Goal: Task Accomplishment & Management: Use online tool/utility

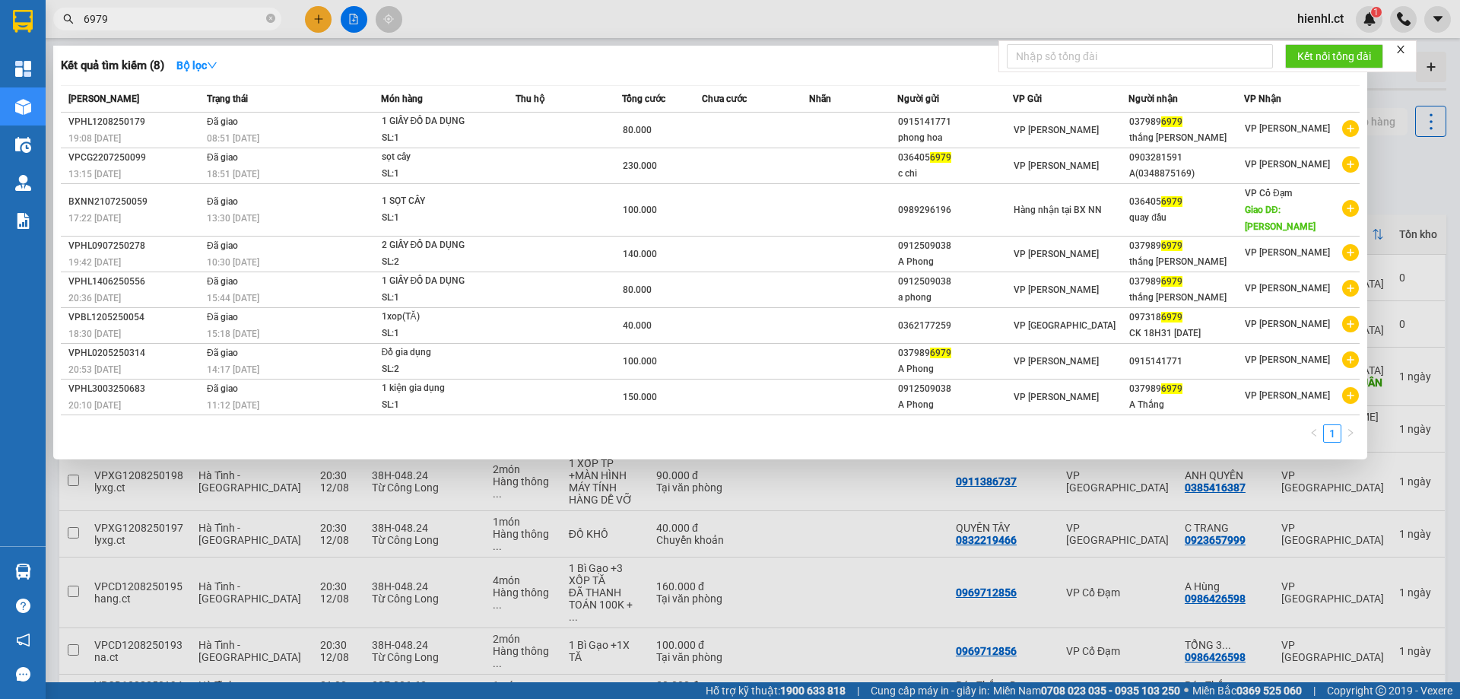
click at [132, 17] on input "6979" at bounding box center [173, 19] width 179 height 17
drag, startPoint x: 122, startPoint y: 17, endPoint x: 73, endPoint y: 18, distance: 49.4
click at [73, 18] on div "6979" at bounding box center [148, 19] width 297 height 23
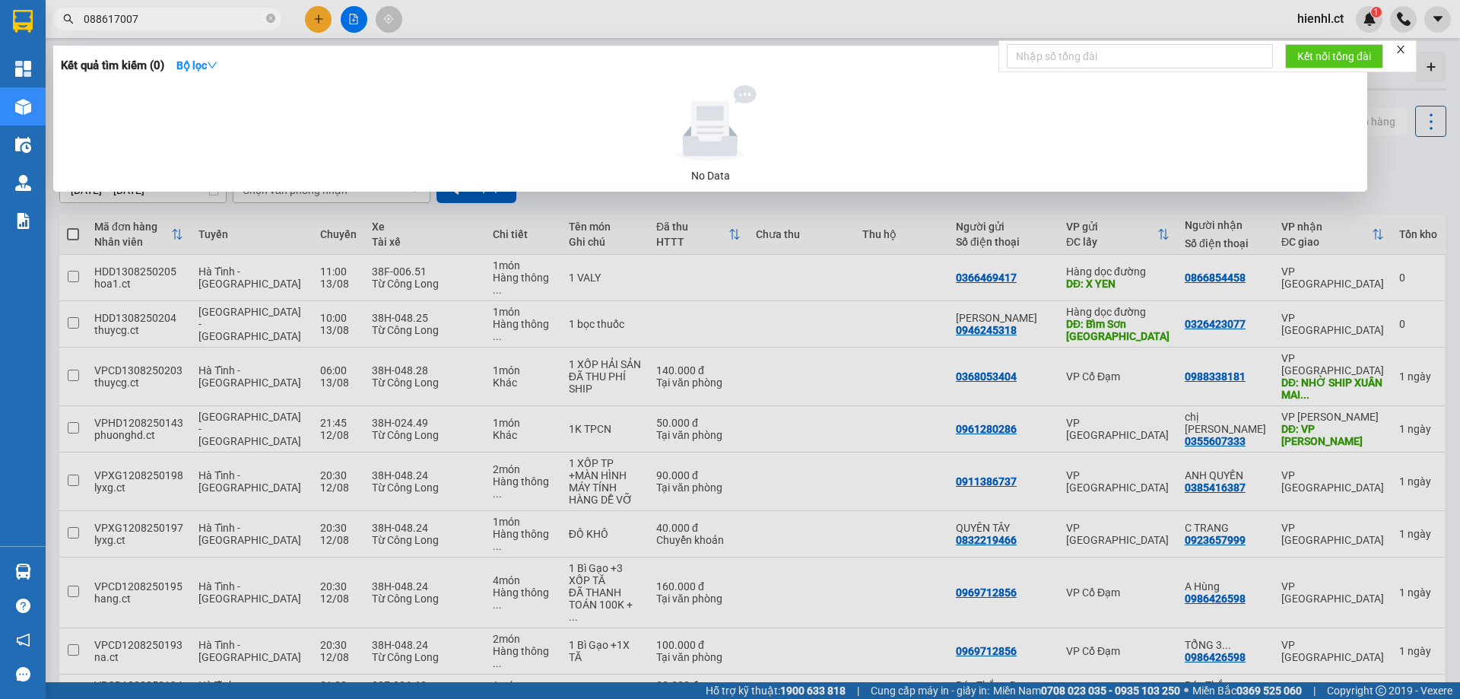
type input "0886170079"
click at [267, 18] on icon "close-circle" at bounding box center [270, 18] width 9 height 9
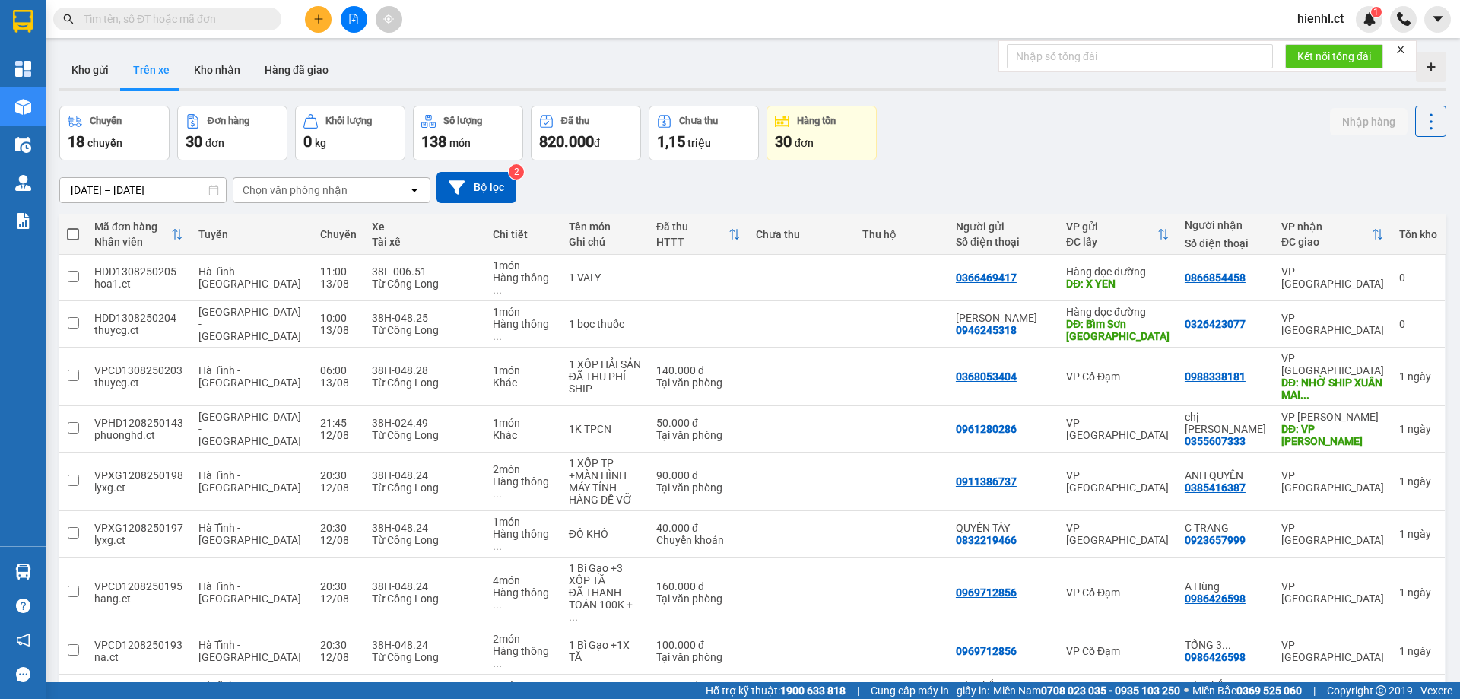
click at [136, 14] on input "text" at bounding box center [173, 19] width 179 height 17
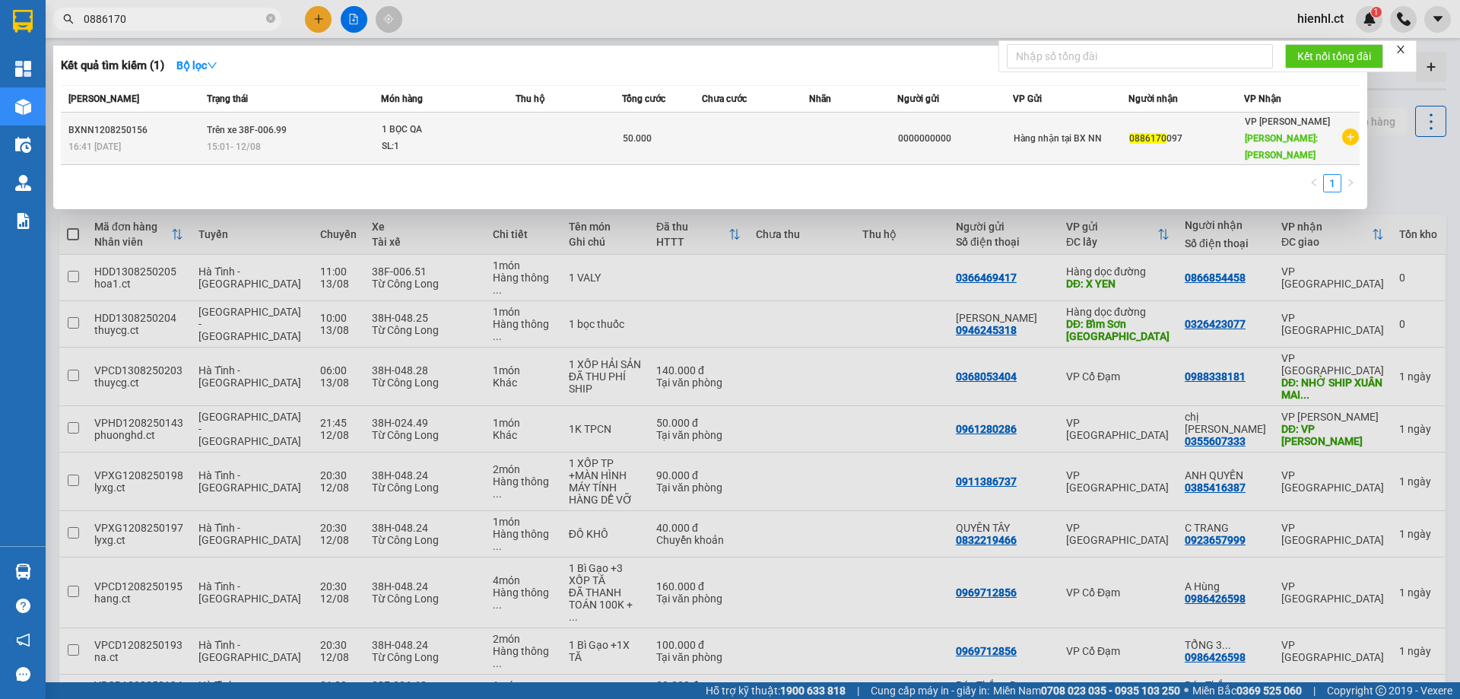
type input "0886170"
click at [478, 128] on div "1 BỌC QA" at bounding box center [439, 130] width 114 height 17
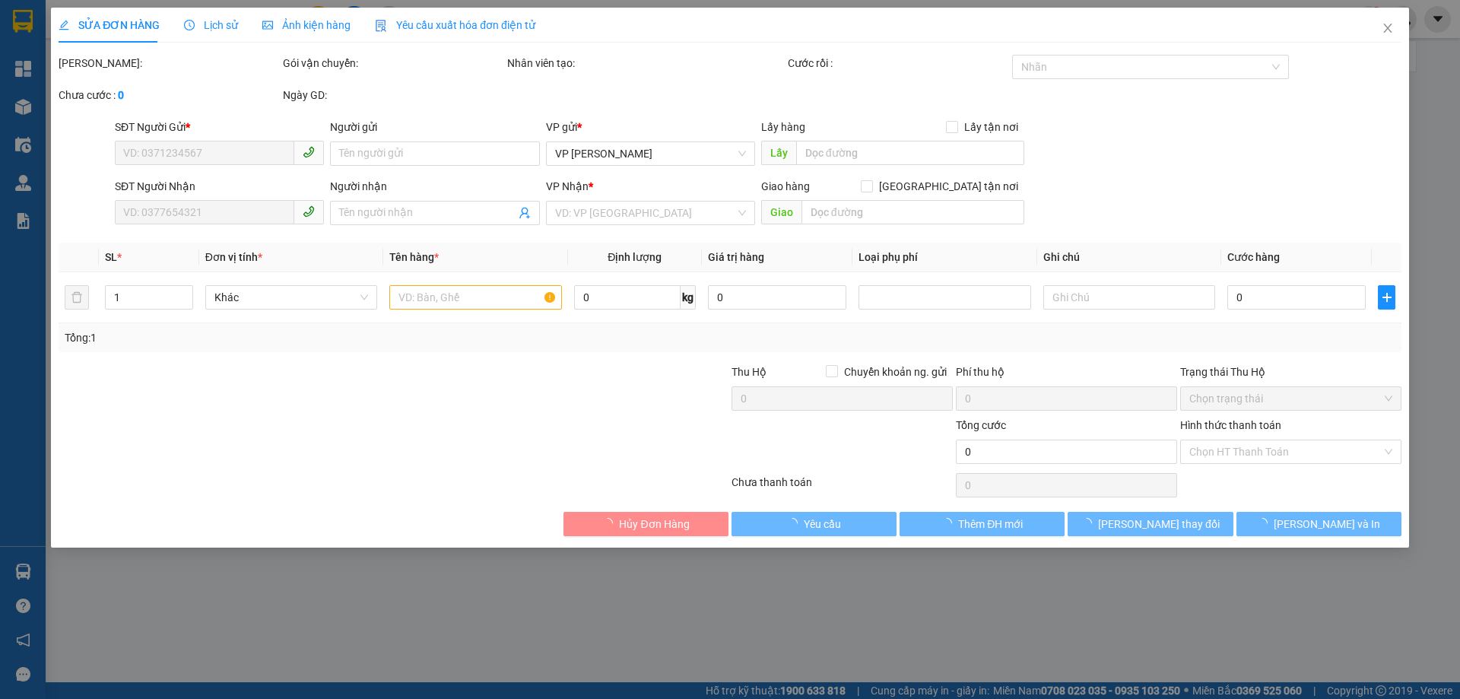
type input "0000000000"
type input "0886170097"
type input "HỒNG LĨNH"
type input "50.000"
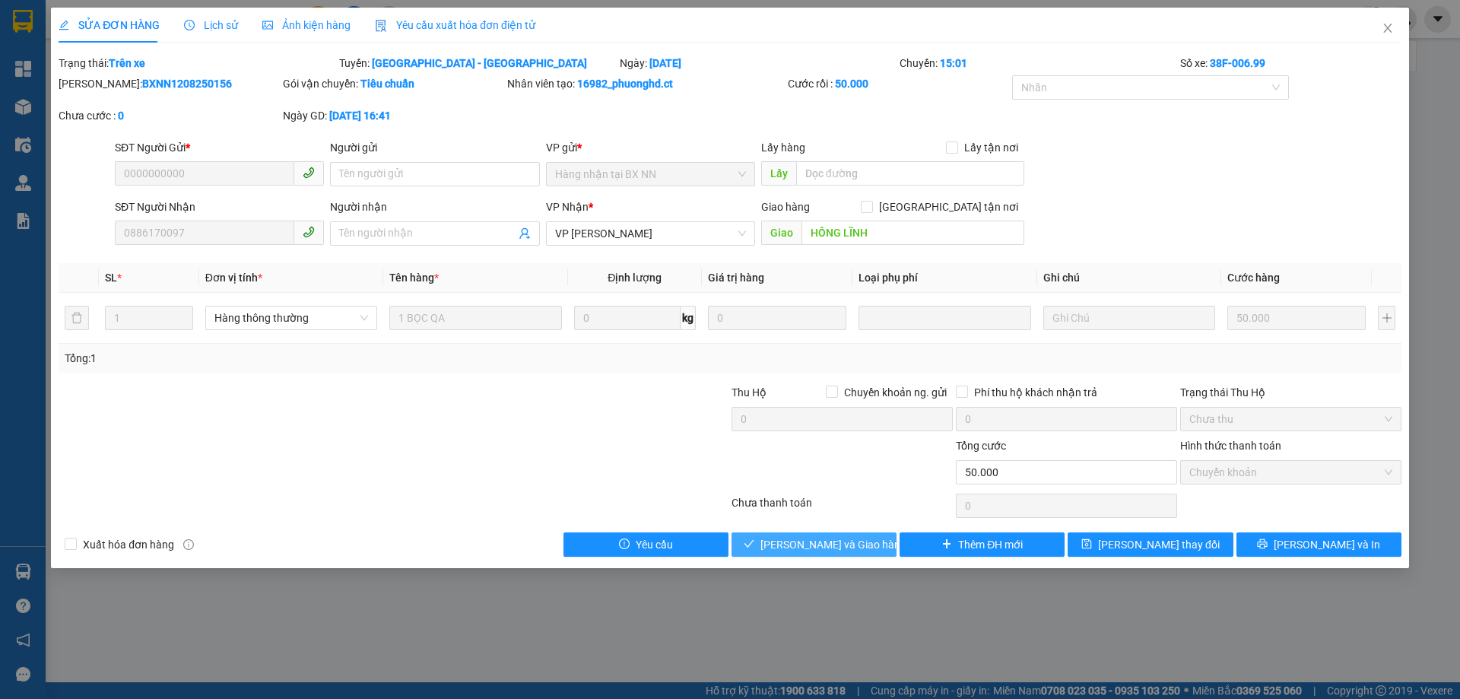
click at [827, 533] on button "[PERSON_NAME] và Giao hàng" at bounding box center [813, 544] width 165 height 24
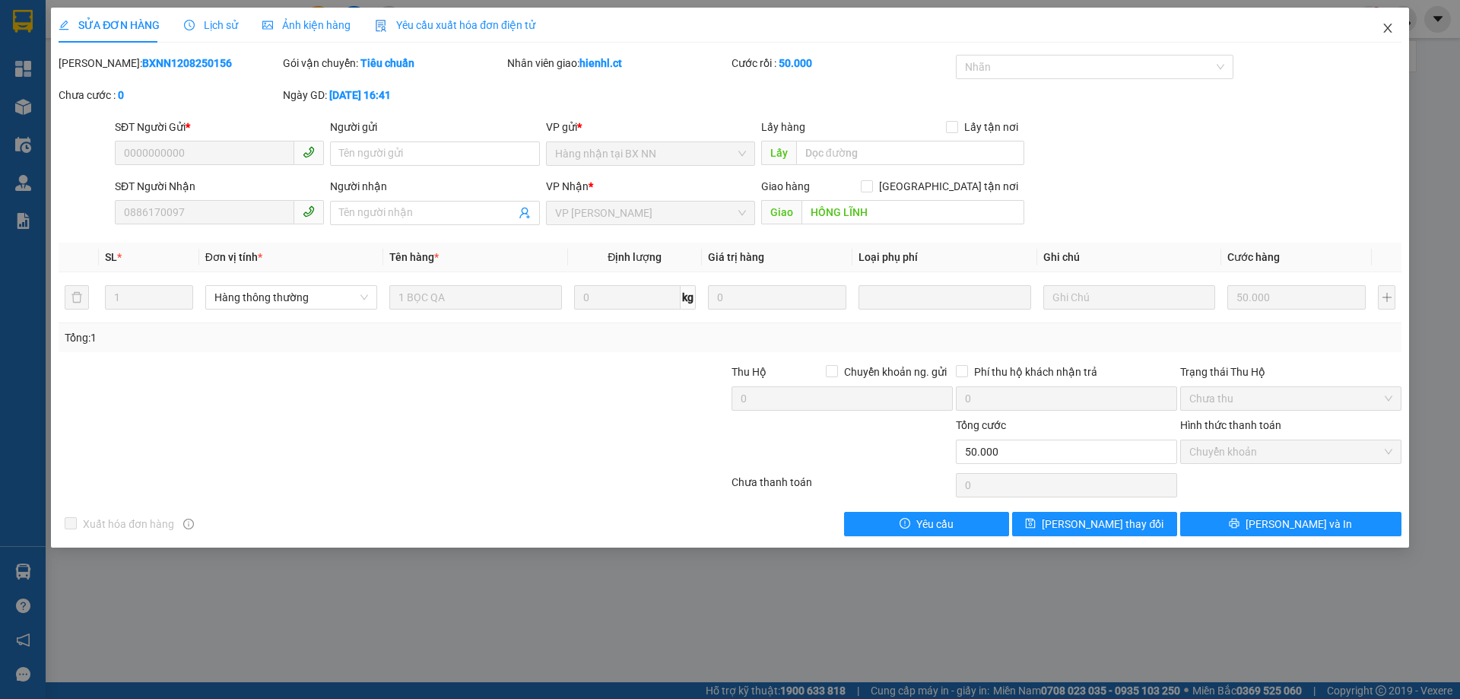
click at [1384, 26] on icon "close" at bounding box center [1387, 28] width 12 height 12
